Goal: Transaction & Acquisition: Download file/media

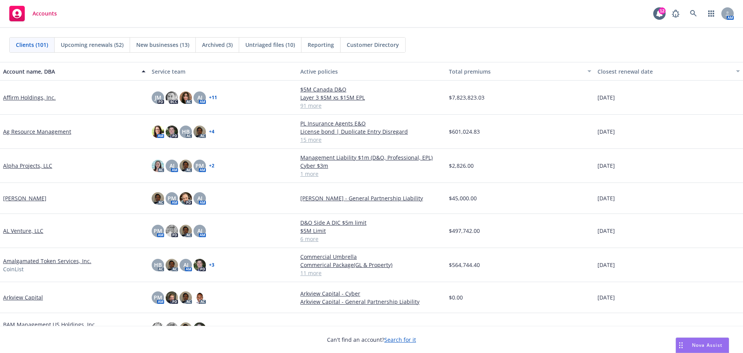
click at [44, 13] on span "Accounts" at bounding box center [45, 13] width 24 height 6
click at [690, 14] on link at bounding box center [693, 13] width 15 height 15
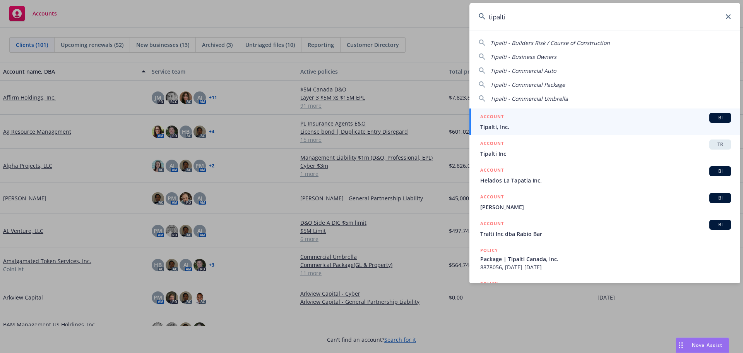
type input "tipalti"
click at [518, 125] on span "Tipalti, Inc." at bounding box center [605, 127] width 251 height 8
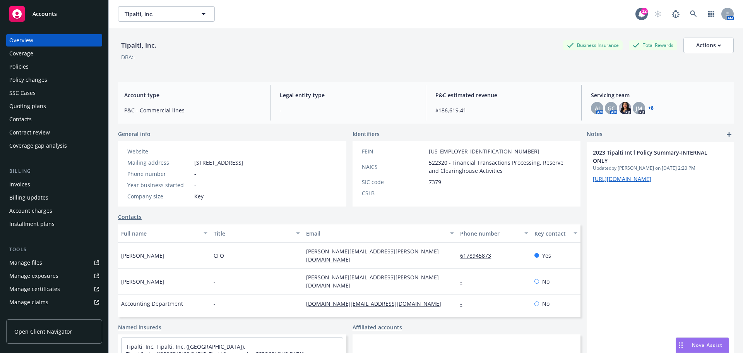
click at [25, 67] on div "Policies" at bounding box center [18, 66] width 19 height 12
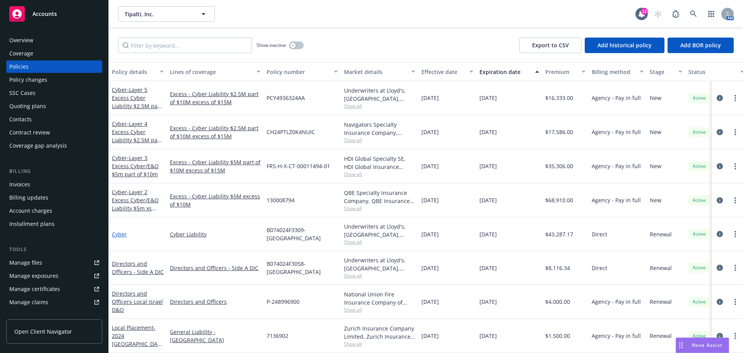
click at [120, 233] on link "Cyber" at bounding box center [119, 233] width 15 height 7
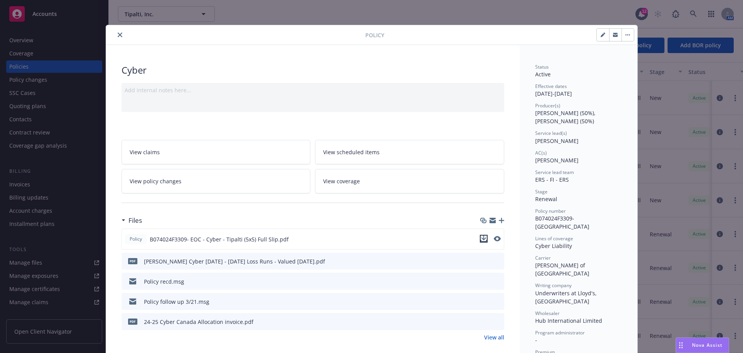
click at [481, 240] on icon "download file" at bounding box center [484, 238] width 6 height 6
click at [118, 34] on icon "close" at bounding box center [120, 35] width 5 height 5
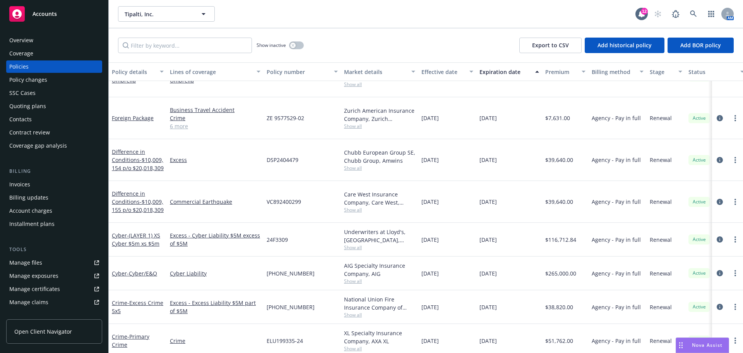
scroll to position [464, 0]
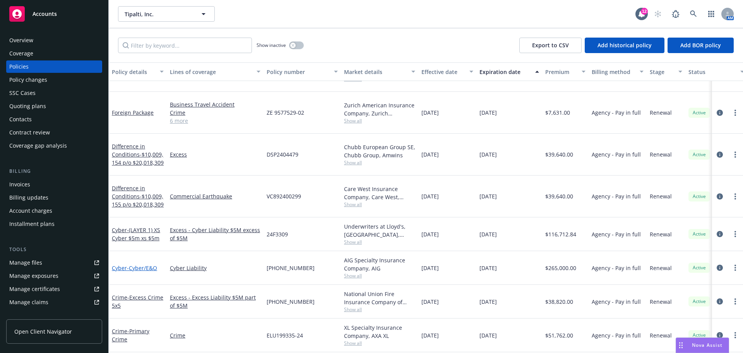
click at [137, 264] on span "- Cyber/E&O" at bounding box center [142, 267] width 30 height 7
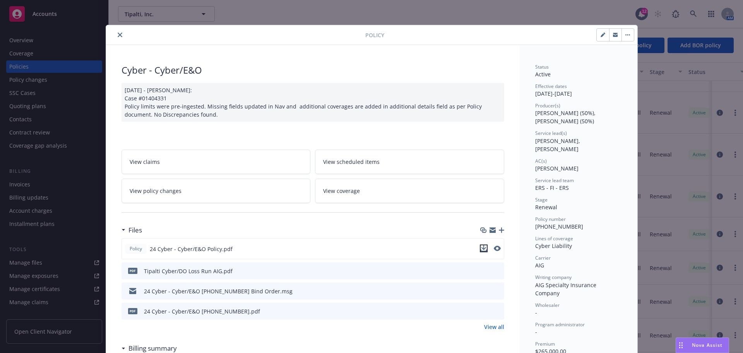
click at [482, 248] on icon "download file" at bounding box center [483, 247] width 5 height 5
click at [481, 311] on icon "download file" at bounding box center [484, 310] width 6 height 6
